Goal: Information Seeking & Learning: Learn about a topic

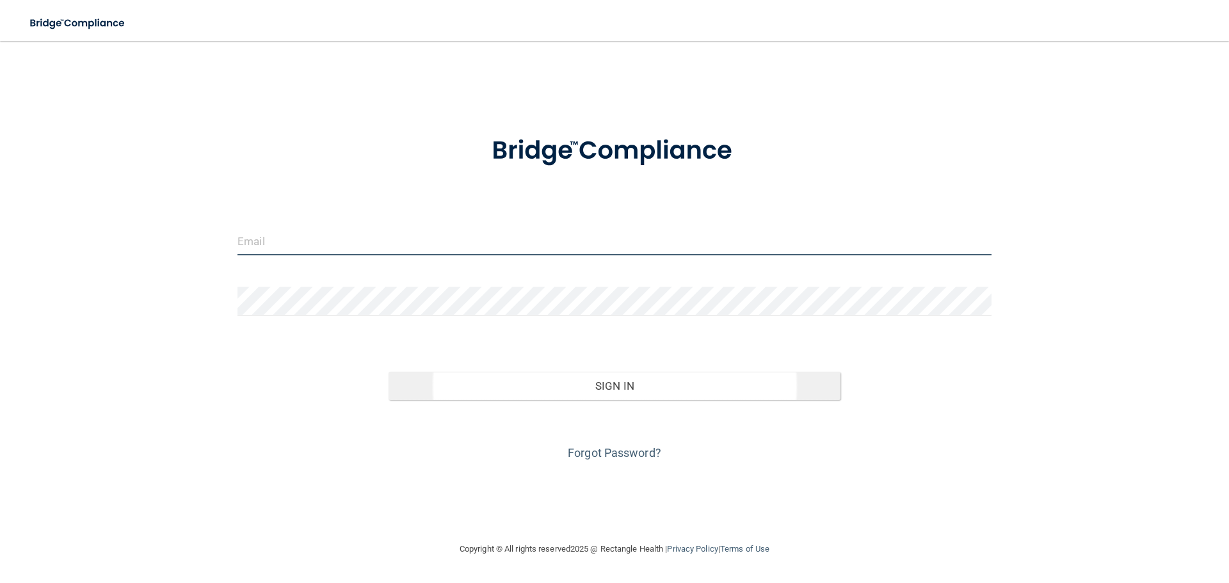
type input "[PERSON_NAME][EMAIL_ADDRESS][DOMAIN_NAME]"
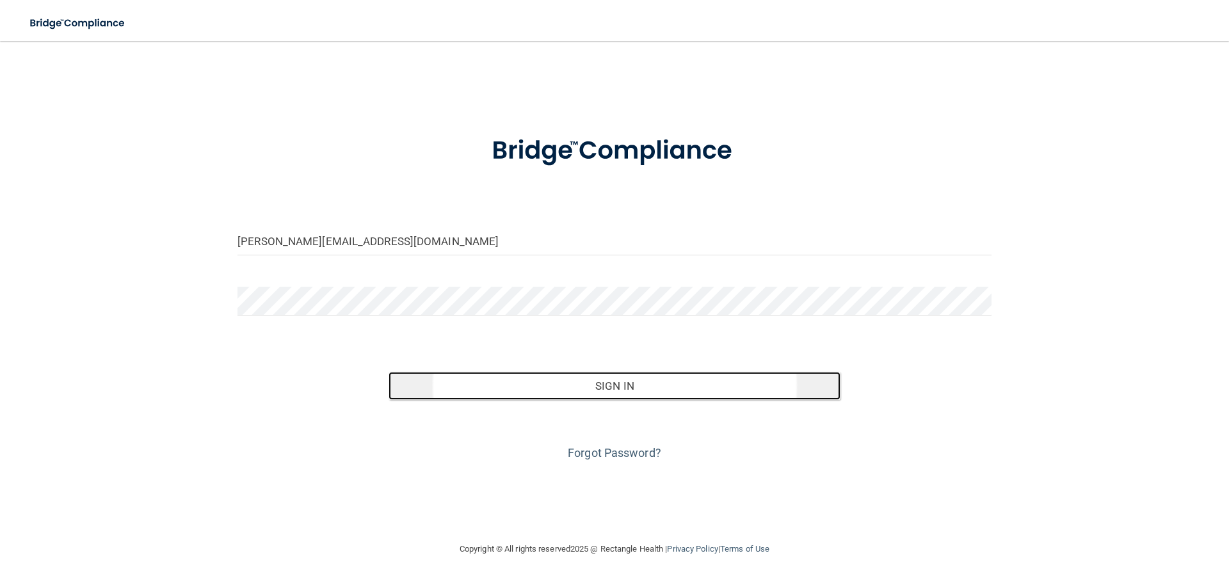
click at [640, 389] on button "Sign In" at bounding box center [615, 386] width 453 height 28
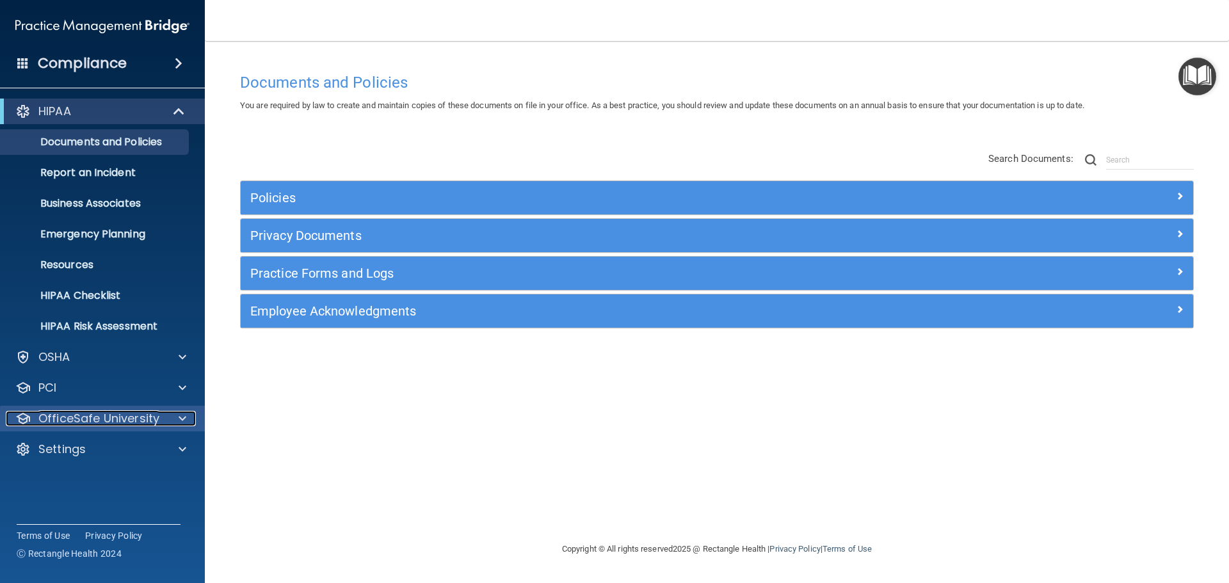
click at [146, 423] on p "OfficeSafe University" at bounding box center [98, 418] width 121 height 15
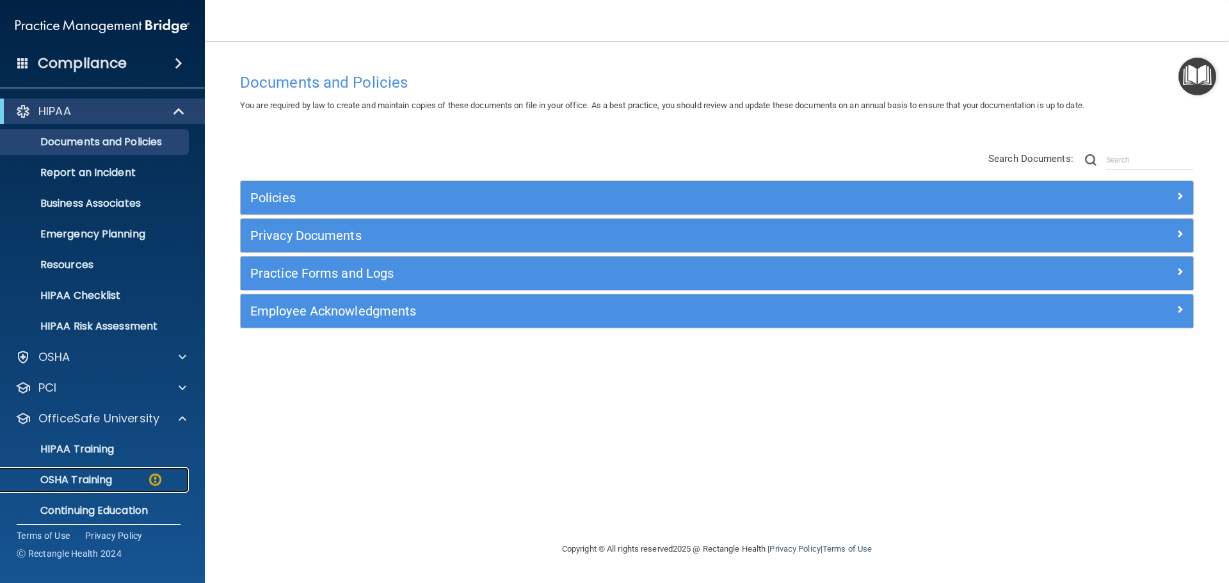
click at [136, 478] on div "OSHA Training" at bounding box center [95, 480] width 175 height 13
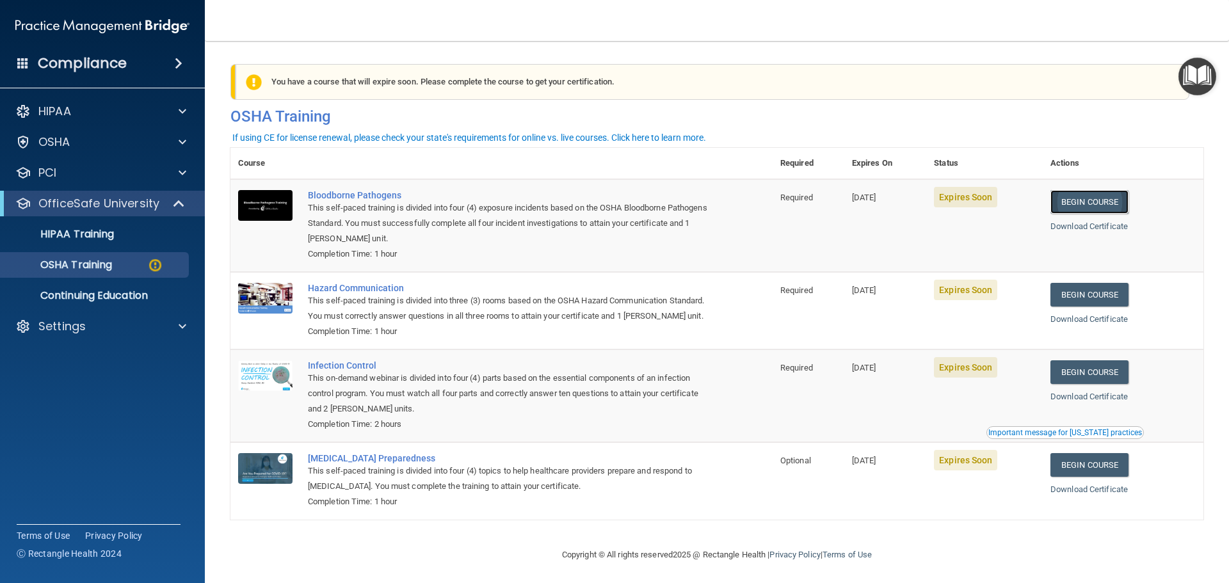
click at [1078, 202] on link "Begin Course" at bounding box center [1090, 202] width 78 height 24
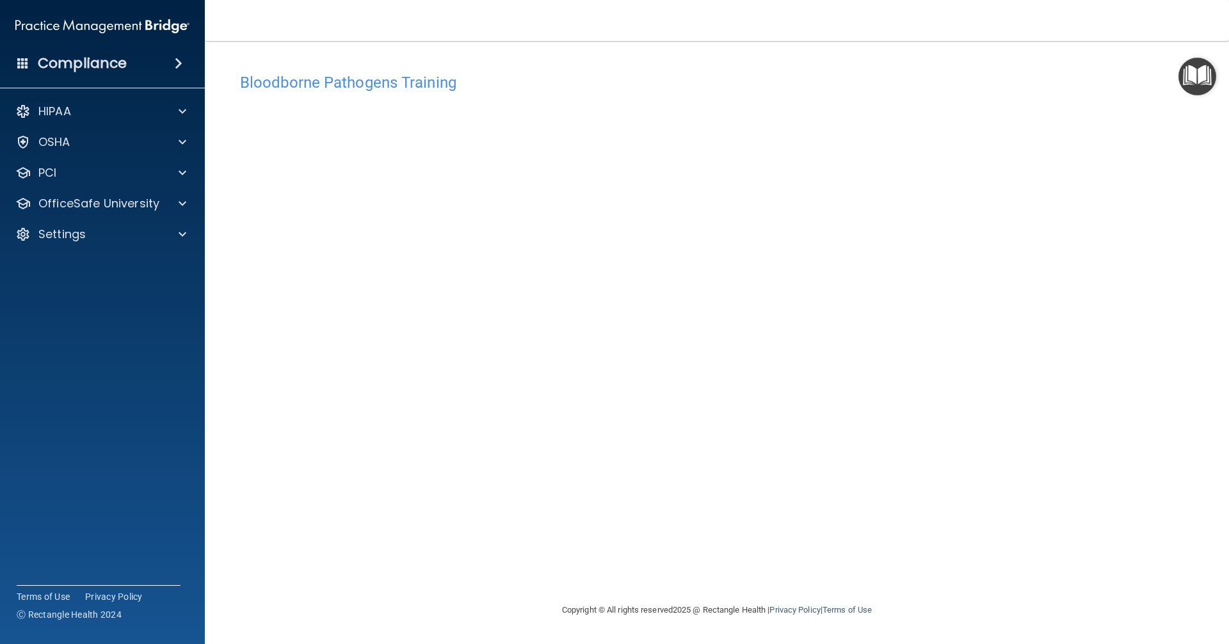
click at [594, 553] on div "Bloodborne Pathogens Training This course doesn’t expire until [DATE]. Are you …" at bounding box center [717, 335] width 973 height 536
click at [594, 526] on div "Bloodborne Pathogens Training This course doesn’t expire until [DATE]. Are you …" at bounding box center [717, 335] width 973 height 536
click at [594, 512] on div "Bloodborne Pathogens Training This course doesn’t expire until [DATE]. Are you …" at bounding box center [717, 335] width 973 height 536
